Goal: Task Accomplishment & Management: Use online tool/utility

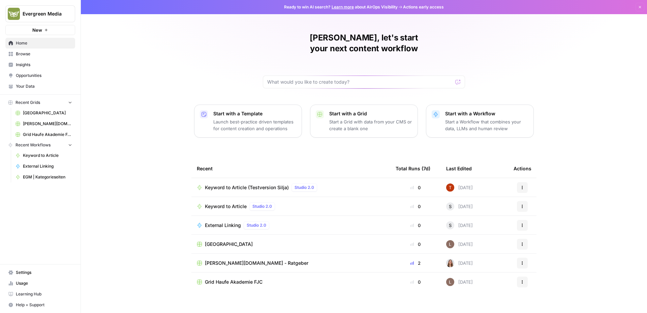
click at [41, 58] on link "Browse" at bounding box center [40, 54] width 70 height 11
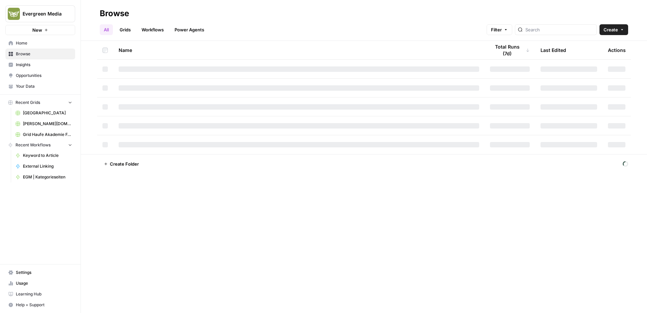
click at [39, 54] on span "Browse" at bounding box center [44, 54] width 56 height 6
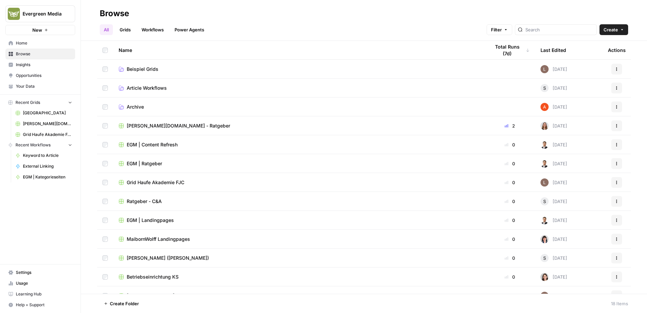
click at [164, 30] on link "Workflows" at bounding box center [153, 29] width 30 height 11
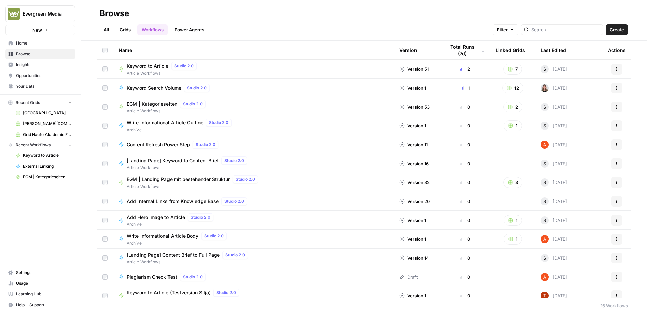
click at [157, 105] on span "EGM | Kategorieseiten" at bounding box center [152, 103] width 51 height 7
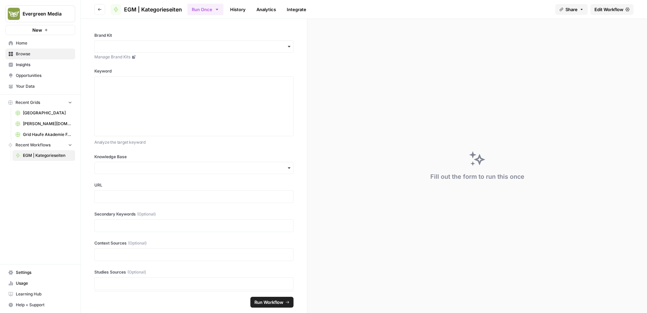
click at [600, 9] on span "Edit Workflow" at bounding box center [609, 9] width 29 height 7
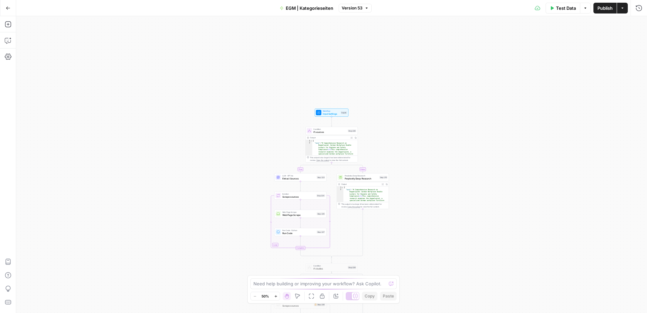
click at [323, 116] on div "Workflow Input Settings Inputs Test Step" at bounding box center [332, 113] width 34 height 8
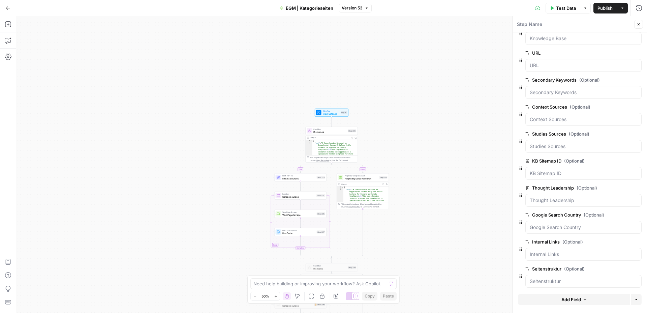
scroll to position [73, 0]
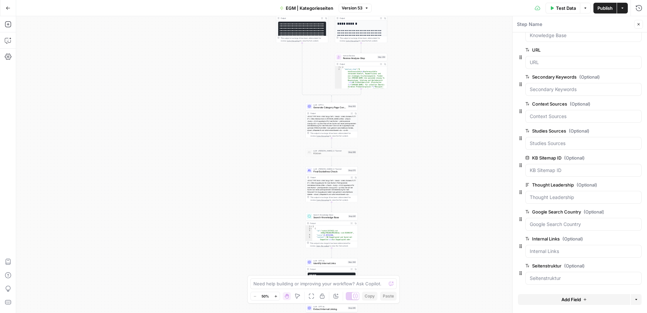
click at [322, 109] on span "Generate Category Page Content" at bounding box center [329, 107] width 33 height 3
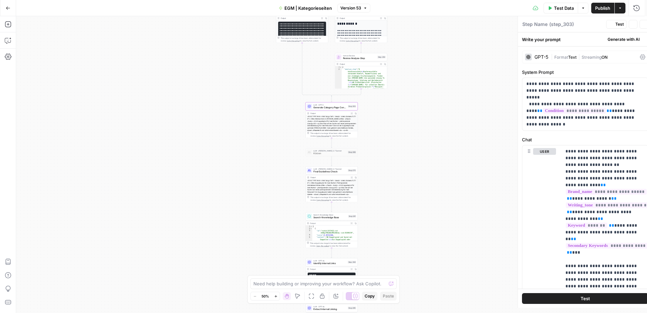
type textarea "Generate Category Page Content"
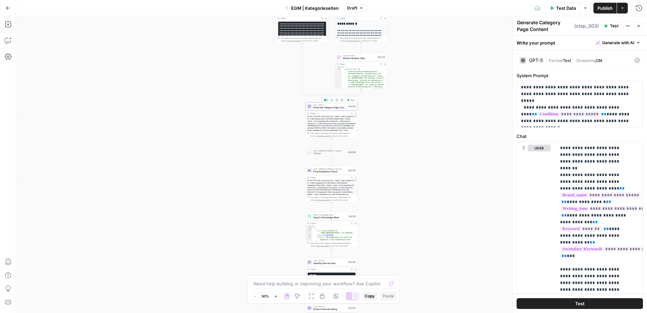
click at [335, 109] on span "Generate Category Page Content" at bounding box center [329, 107] width 33 height 3
click at [636, 44] on icon "button" at bounding box center [638, 43] width 4 height 4
click at [567, 45] on div "Write your prompt Generate with AI" at bounding box center [580, 43] width 134 height 14
click at [538, 41] on div "Write your prompt Generate with AI" at bounding box center [580, 43] width 134 height 14
click at [551, 31] on textarea "Generate Category Page Content" at bounding box center [545, 25] width 56 height 13
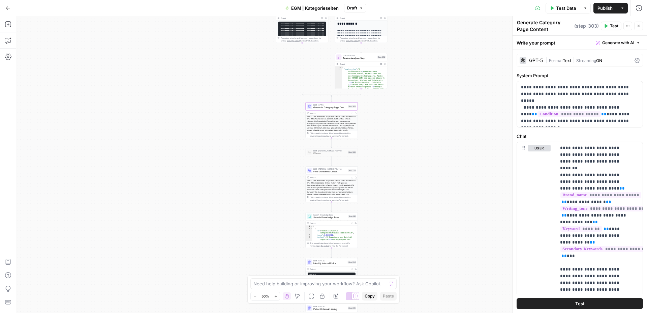
click at [561, 61] on span "Format" at bounding box center [556, 60] width 14 height 5
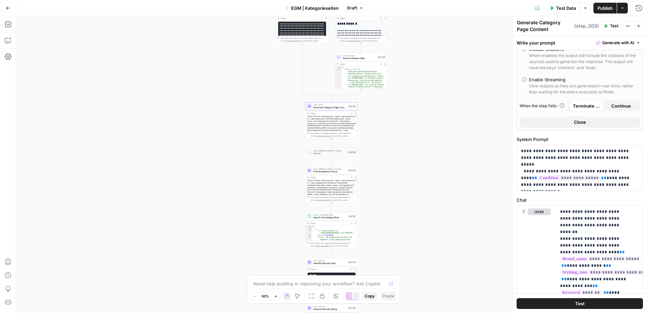
scroll to position [0, 0]
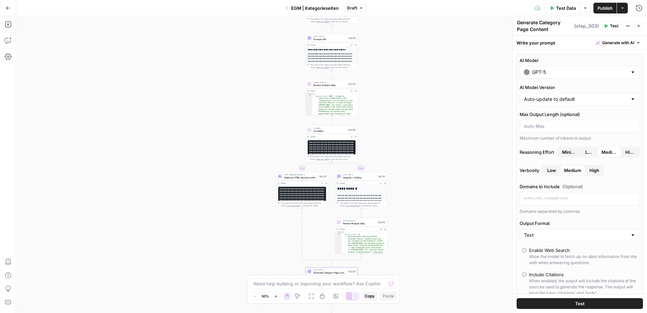
click at [332, 39] on span "Prompt LLM" at bounding box center [329, 38] width 33 height 3
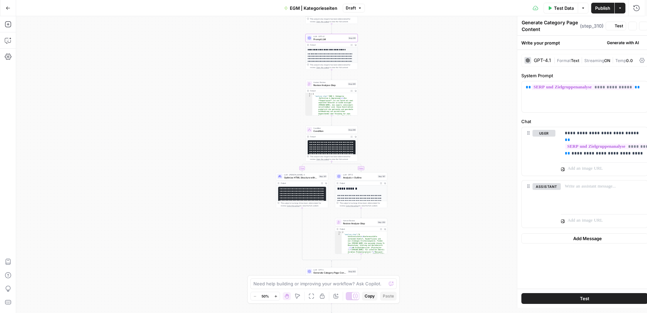
type textarea "Prompt LLM"
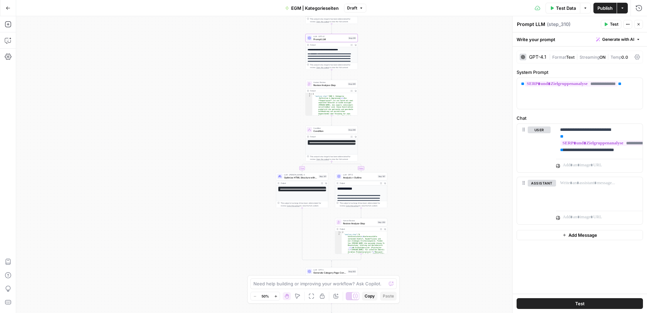
click at [561, 58] on span "Format" at bounding box center [559, 57] width 14 height 5
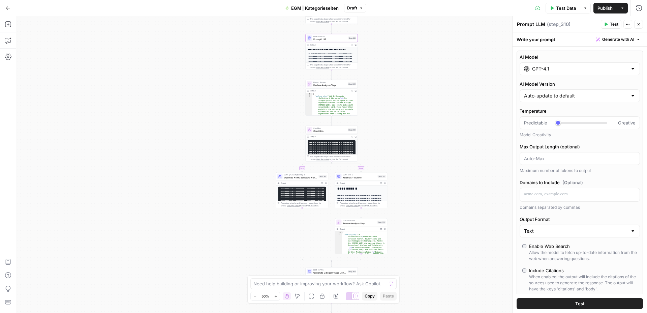
click at [640, 25] on icon "button" at bounding box center [639, 24] width 4 height 4
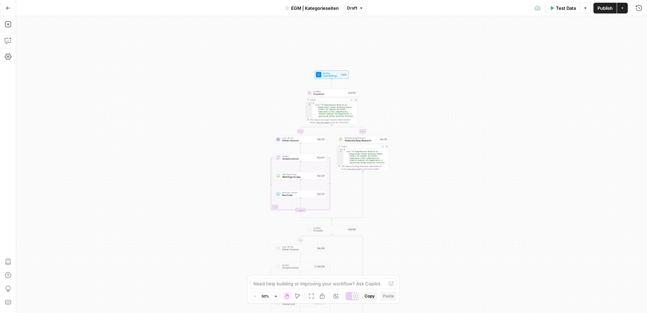
click at [276, 295] on icon "button" at bounding box center [276, 296] width 4 height 4
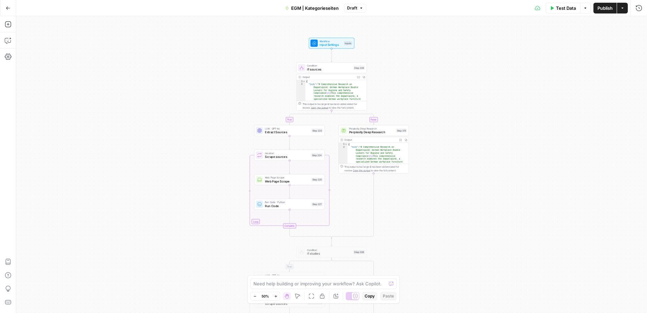
click at [276, 295] on icon "button" at bounding box center [276, 296] width 4 height 4
